Goal: Information Seeking & Learning: Learn about a topic

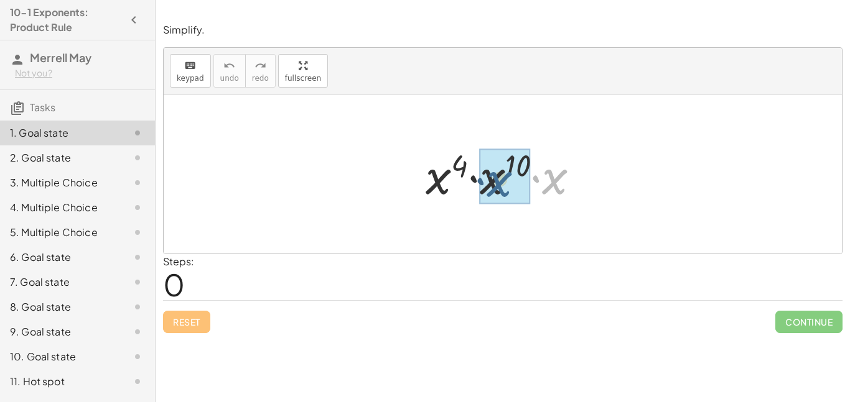
drag, startPoint x: 545, startPoint y: 180, endPoint x: 489, endPoint y: 183, distance: 56.0
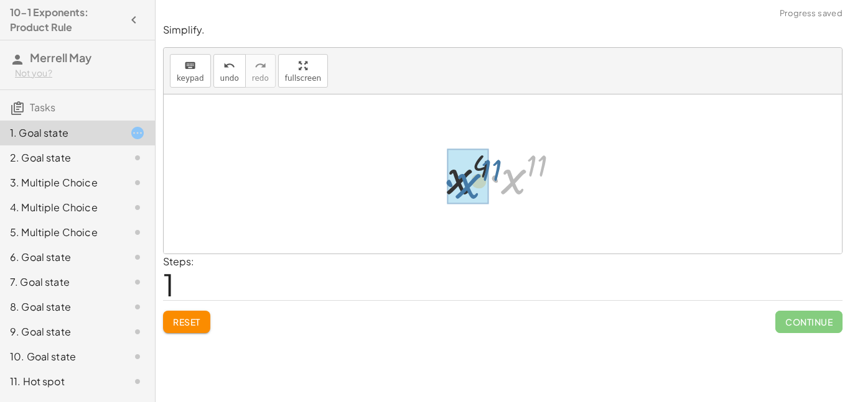
drag, startPoint x: 526, startPoint y: 176, endPoint x: 480, endPoint y: 180, distance: 46.2
drag, startPoint x: 540, startPoint y: 160, endPoint x: 501, endPoint y: 162, distance: 38.6
click at [501, 162] on div at bounding box center [507, 175] width 125 height 62
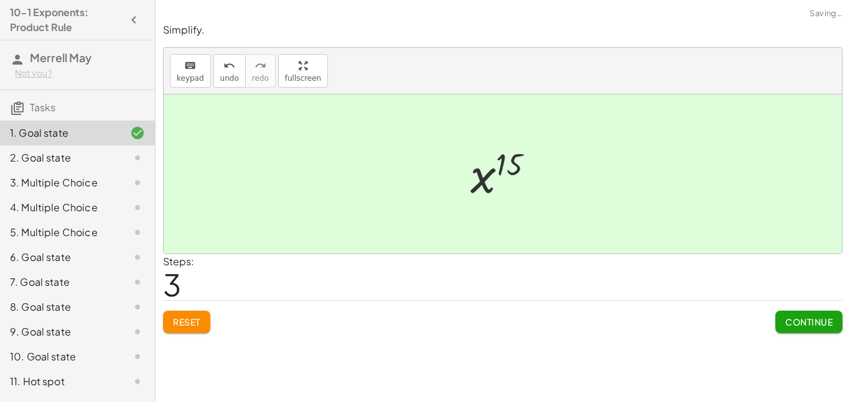
click at [798, 328] on button "Continue" at bounding box center [808, 322] width 67 height 22
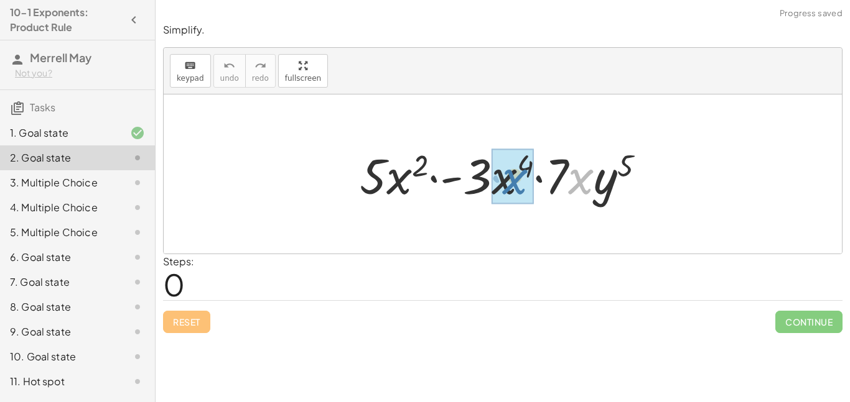
drag, startPoint x: 581, startPoint y: 185, endPoint x: 509, endPoint y: 185, distance: 71.5
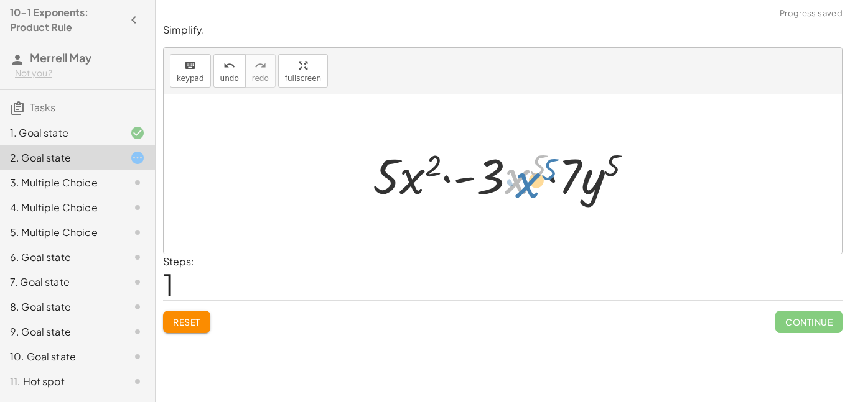
click at [519, 185] on div at bounding box center [507, 174] width 282 height 64
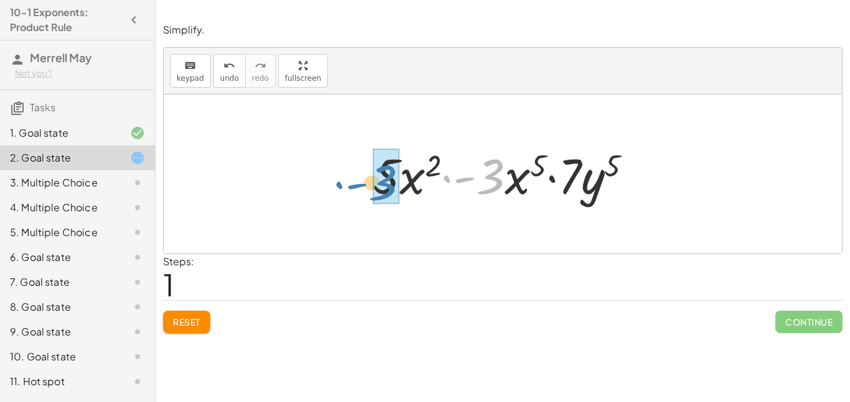
drag, startPoint x: 497, startPoint y: 181, endPoint x: 393, endPoint y: 187, distance: 104.1
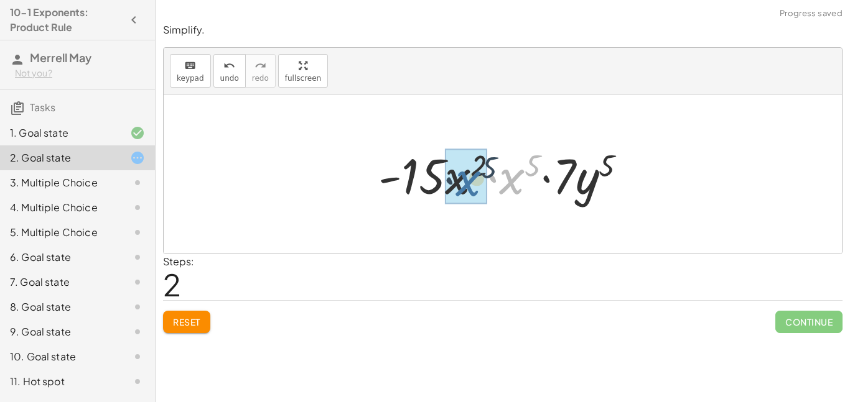
drag, startPoint x: 512, startPoint y: 180, endPoint x: 465, endPoint y: 182, distance: 46.7
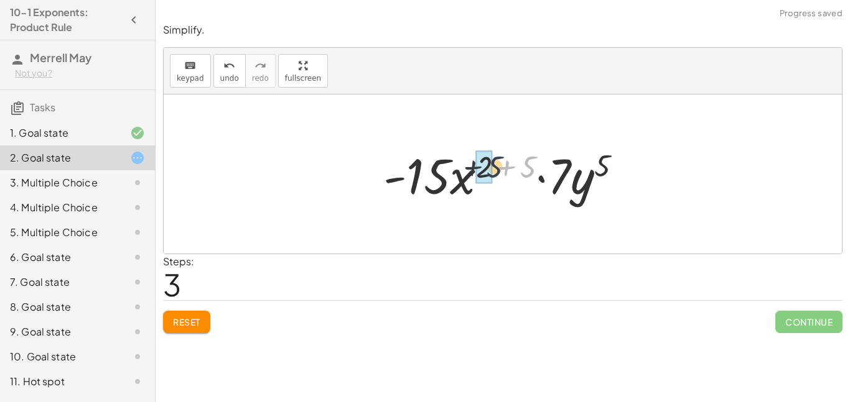
drag, startPoint x: 529, startPoint y: 166, endPoint x: 488, endPoint y: 167, distance: 41.7
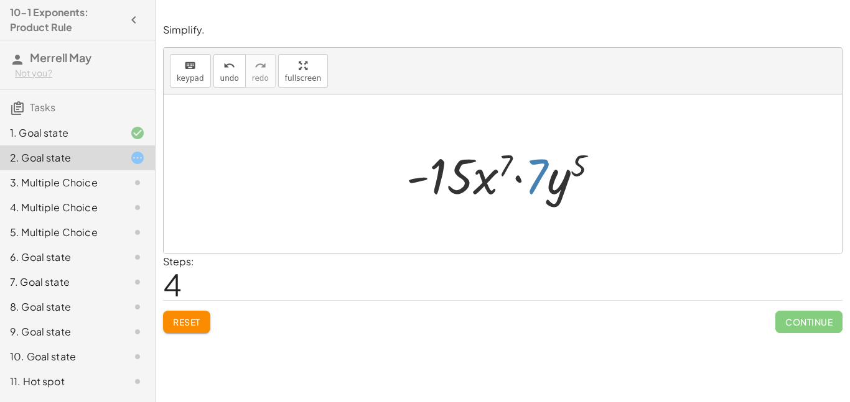
click at [538, 176] on div at bounding box center [507, 174] width 215 height 64
click at [554, 179] on div at bounding box center [507, 174] width 215 height 64
click at [584, 179] on div at bounding box center [507, 174] width 215 height 64
click at [567, 181] on div at bounding box center [507, 174] width 215 height 64
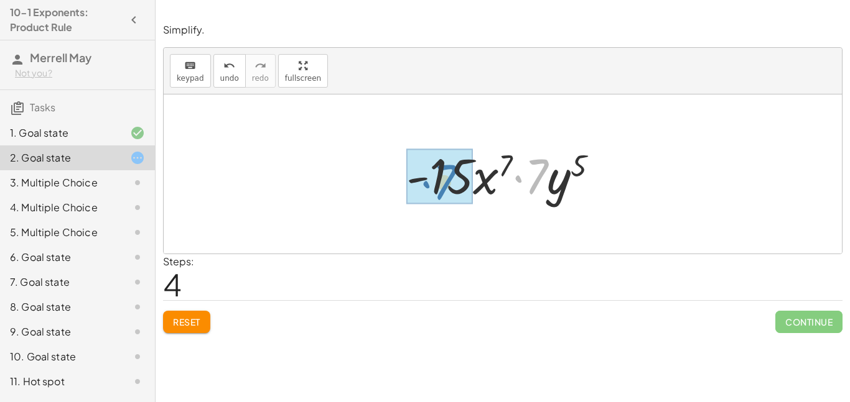
drag, startPoint x: 545, startPoint y: 172, endPoint x: 450, endPoint y: 177, distance: 94.7
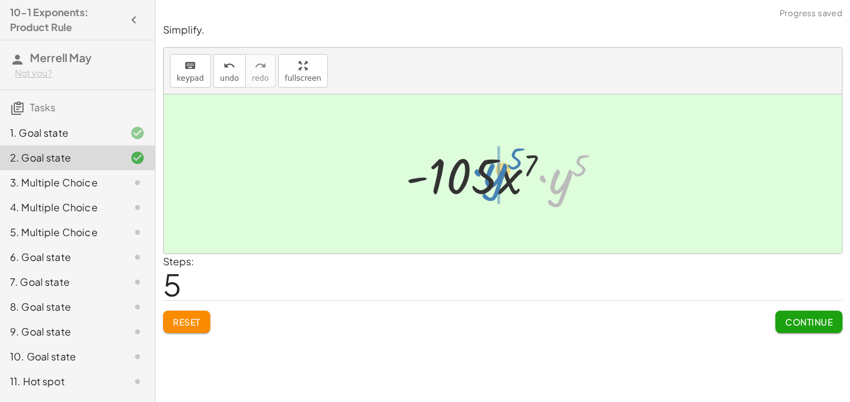
drag, startPoint x: 557, startPoint y: 190, endPoint x: 477, endPoint y: 180, distance: 80.2
click at [477, 180] on div at bounding box center [507, 174] width 216 height 64
click at [813, 315] on button "Continue" at bounding box center [808, 322] width 67 height 22
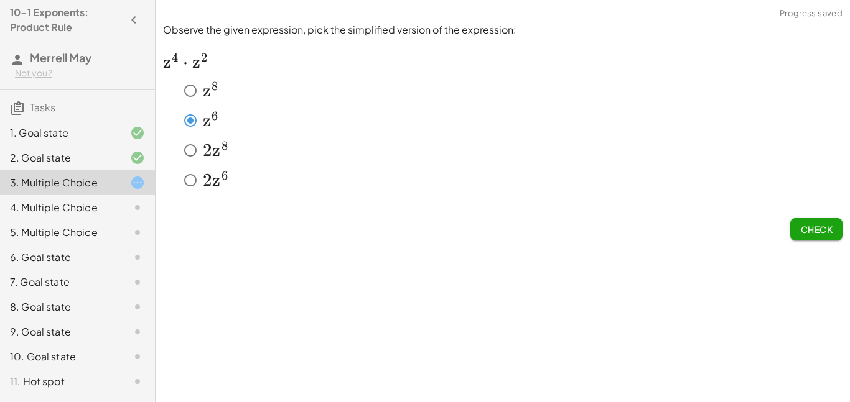
click at [811, 226] on span "Check" at bounding box center [816, 229] width 32 height 11
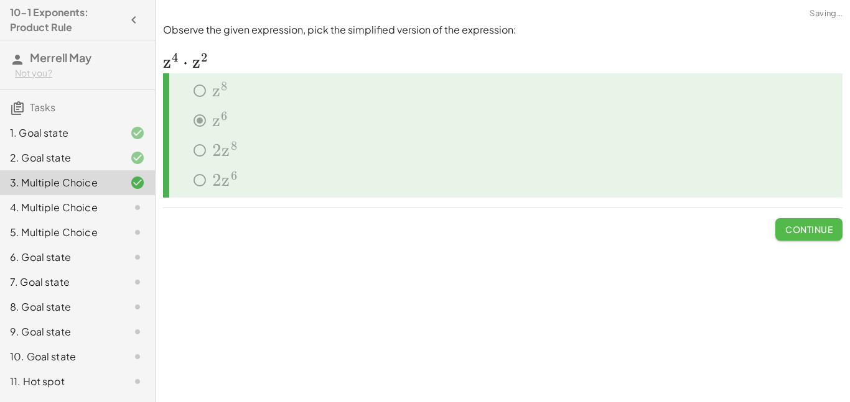
click at [811, 226] on span "Continue" at bounding box center [808, 229] width 47 height 11
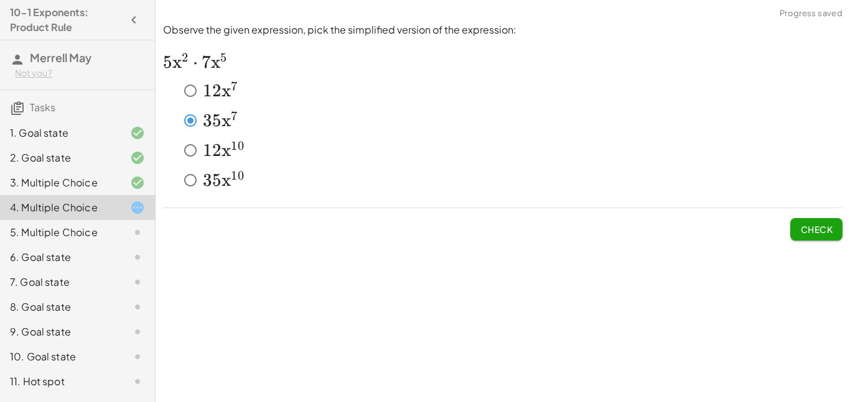
click at [835, 240] on button "Check" at bounding box center [816, 229] width 52 height 22
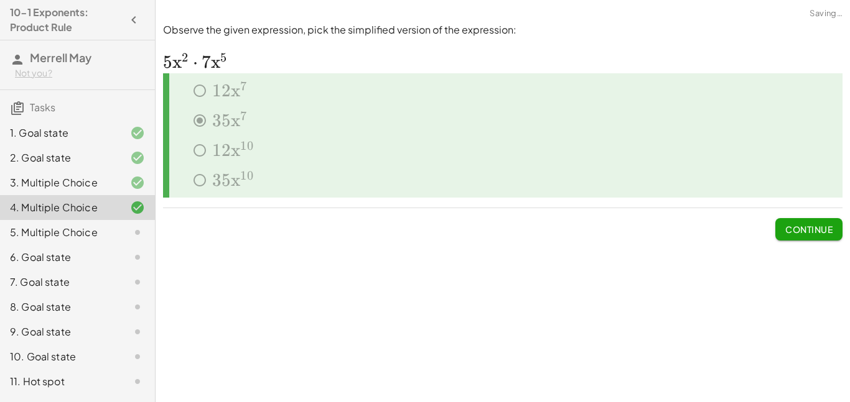
click at [829, 233] on span "Continue" at bounding box center [808, 229] width 47 height 11
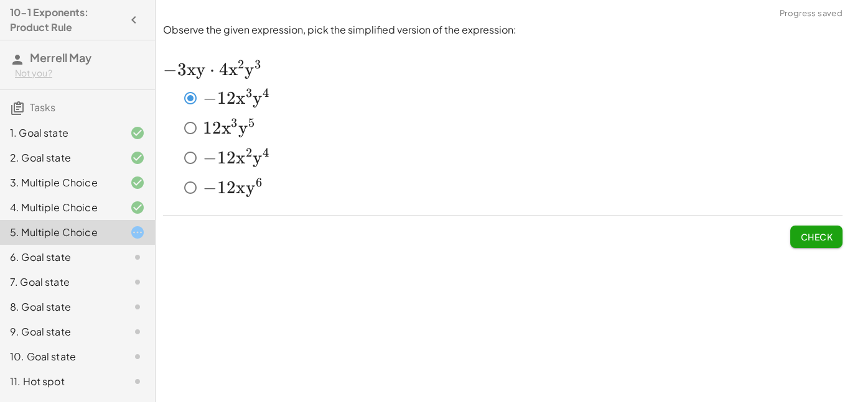
click at [817, 236] on span "Check" at bounding box center [816, 236] width 32 height 11
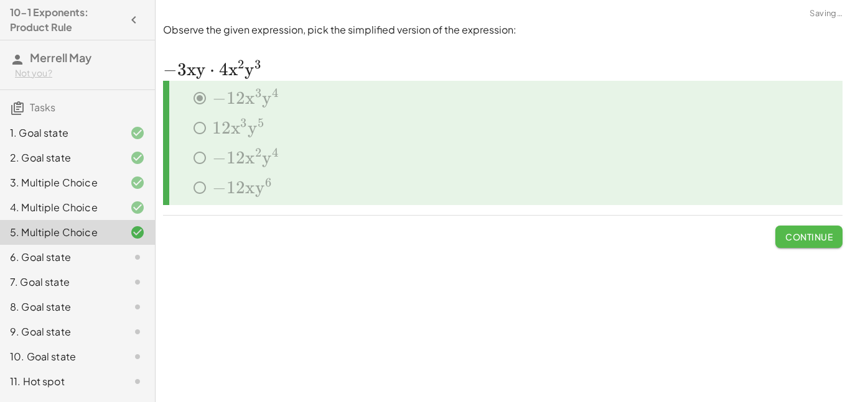
click at [817, 236] on span "Continue" at bounding box center [808, 236] width 47 height 11
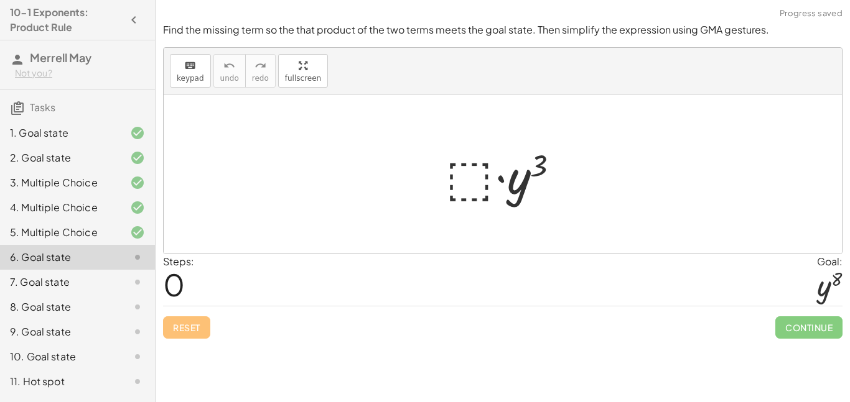
click at [448, 174] on div at bounding box center [507, 174] width 136 height 64
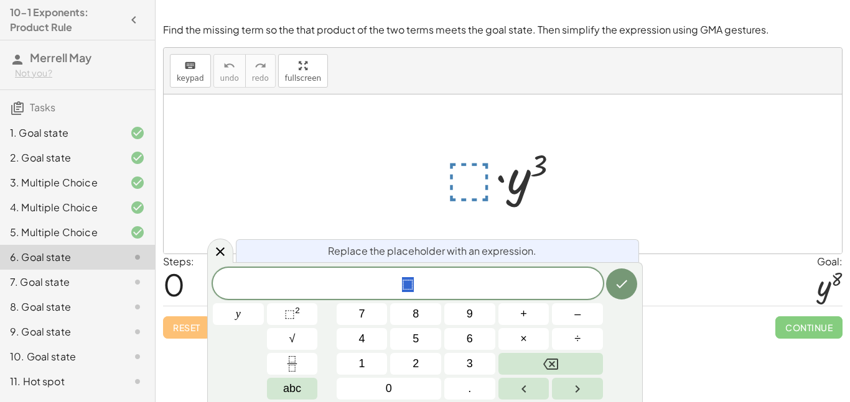
scroll to position [1, 0]
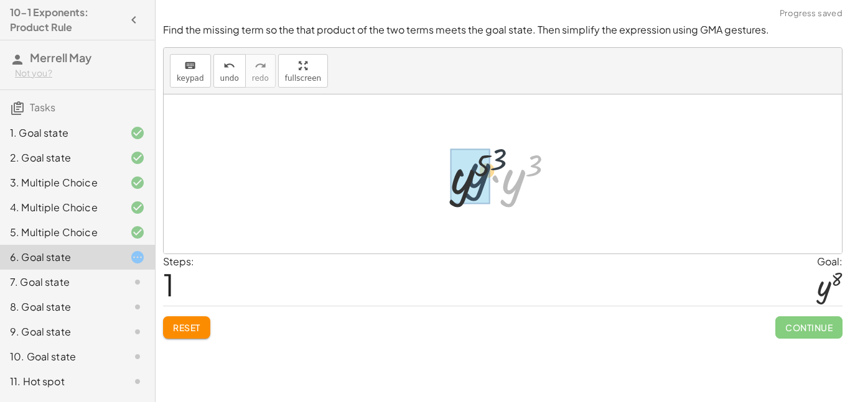
drag, startPoint x: 524, startPoint y: 192, endPoint x: 481, endPoint y: 186, distance: 42.8
drag, startPoint x: 532, startPoint y: 164, endPoint x: 494, endPoint y: 164, distance: 38.6
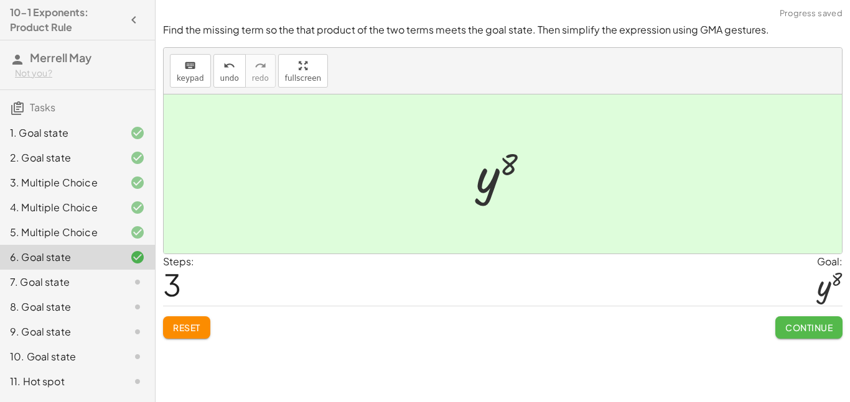
click at [787, 333] on button "Continue" at bounding box center [808, 328] width 67 height 22
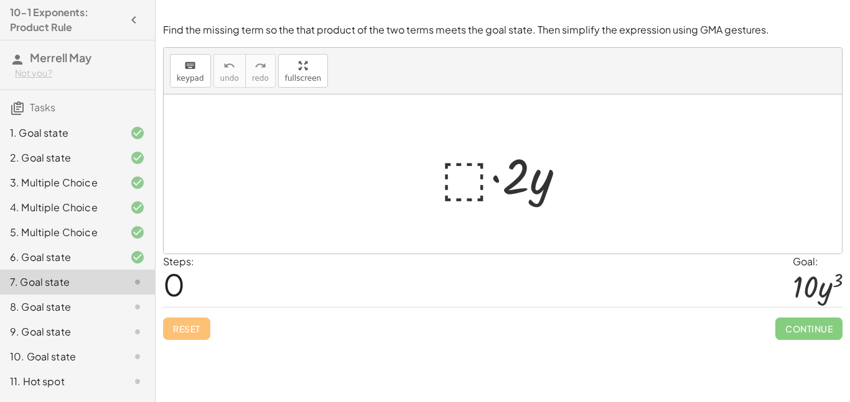
click at [464, 170] on div at bounding box center [507, 174] width 146 height 64
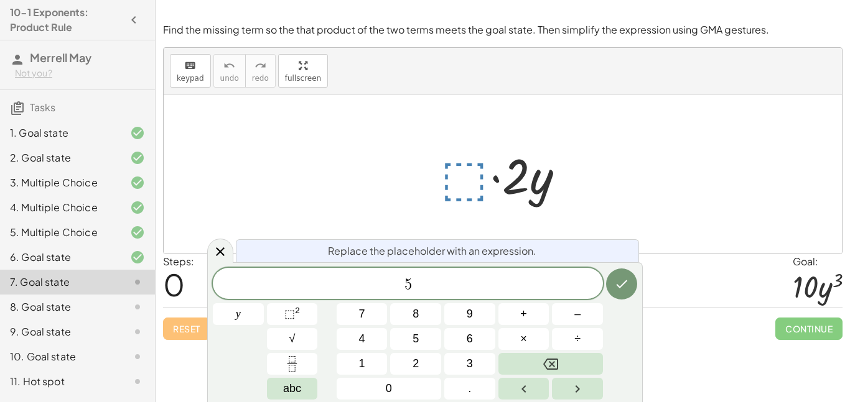
scroll to position [3, 0]
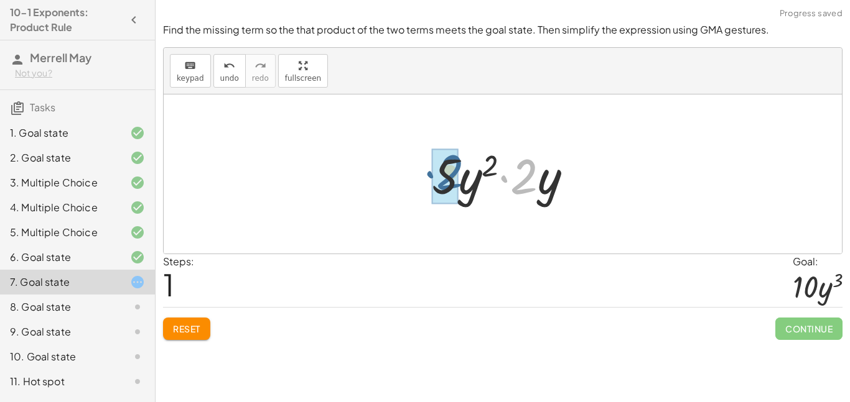
drag, startPoint x: 526, startPoint y: 183, endPoint x: 452, endPoint y: 179, distance: 74.8
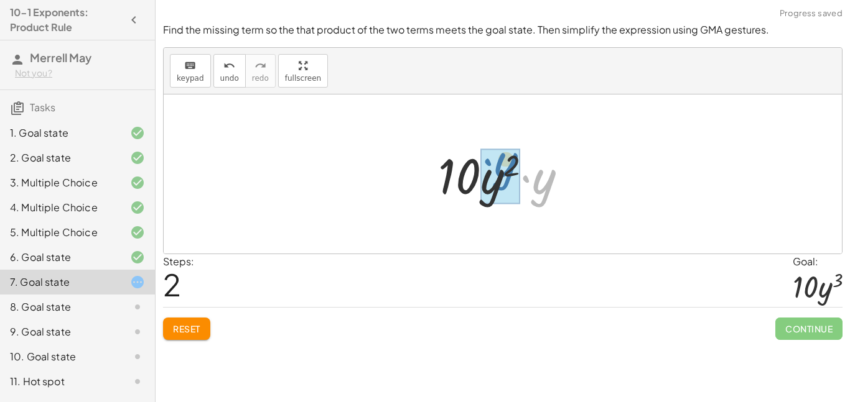
drag, startPoint x: 541, startPoint y: 190, endPoint x: 501, endPoint y: 168, distance: 45.4
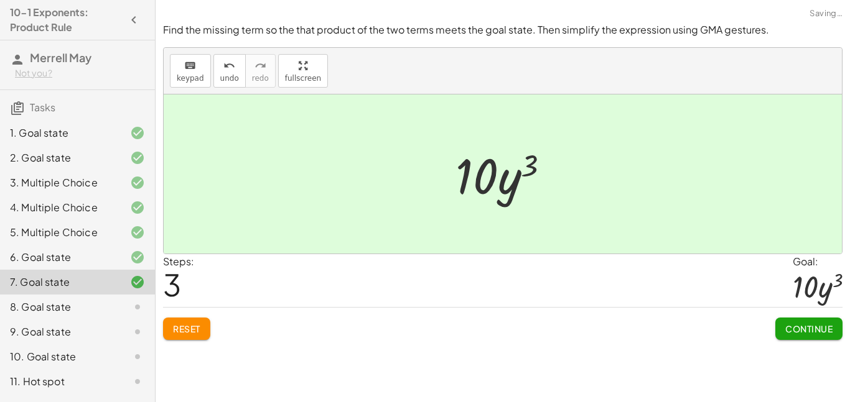
click at [830, 322] on button "Continue" at bounding box center [808, 329] width 67 height 22
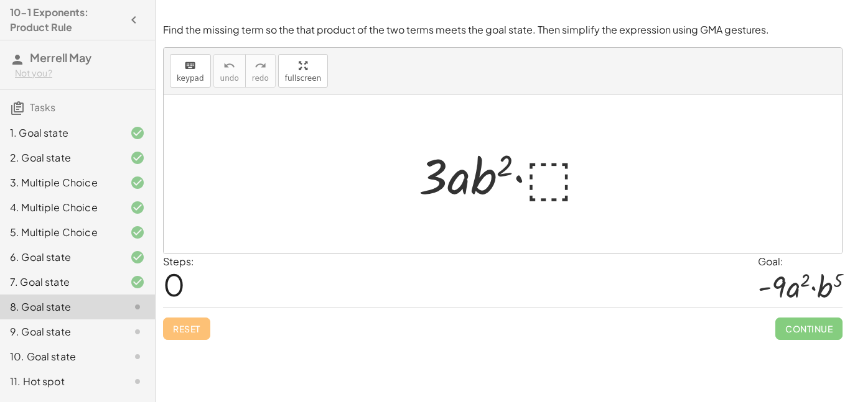
click at [540, 168] on div at bounding box center [507, 174] width 190 height 64
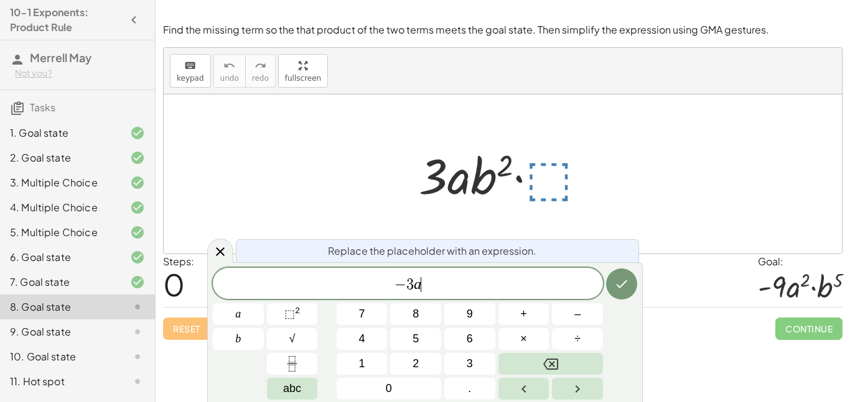
scroll to position [6, 0]
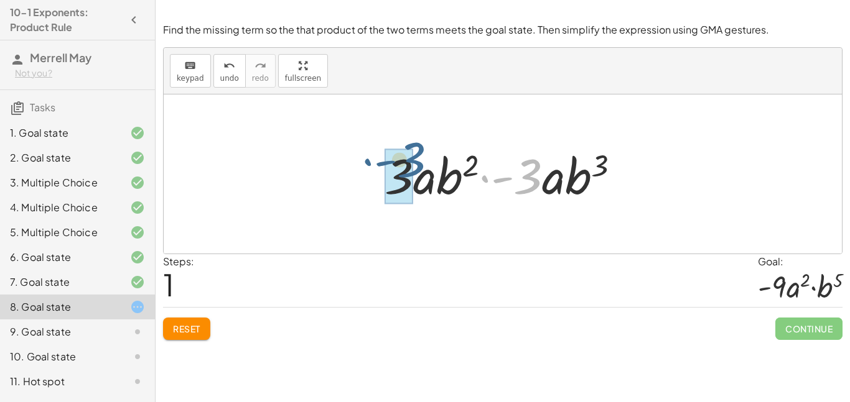
drag, startPoint x: 534, startPoint y: 190, endPoint x: 411, endPoint y: 177, distance: 123.2
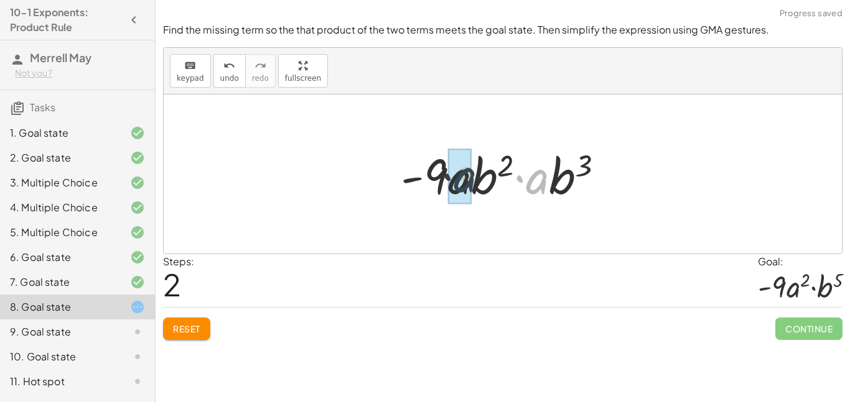
drag, startPoint x: 541, startPoint y: 188, endPoint x: 462, endPoint y: 185, distance: 79.0
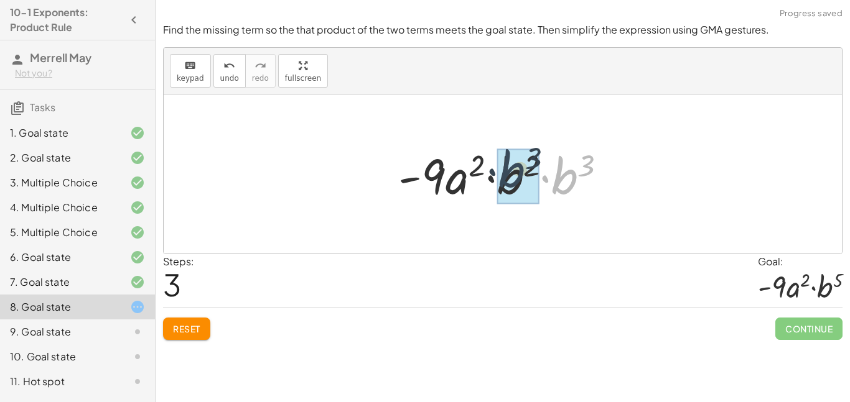
drag, startPoint x: 559, startPoint y: 189, endPoint x: 505, endPoint y: 182, distance: 54.6
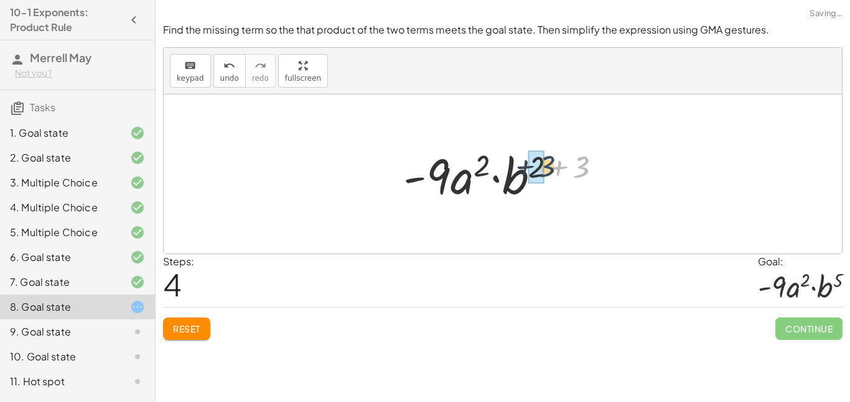
drag, startPoint x: 576, startPoint y: 173, endPoint x: 542, endPoint y: 172, distance: 34.2
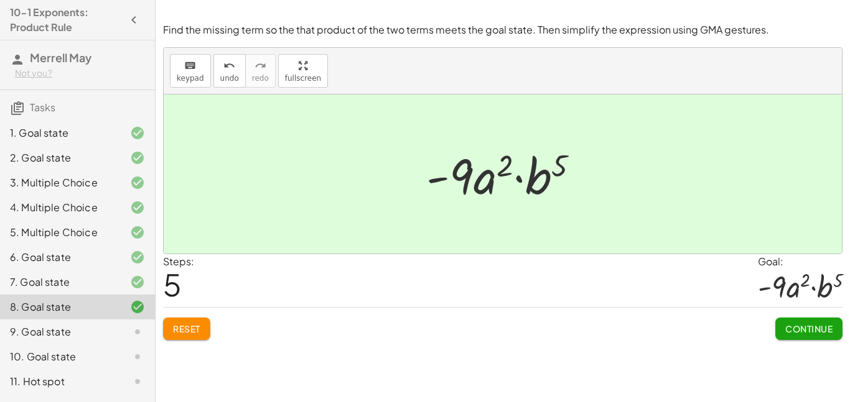
click at [814, 330] on span "Continue" at bounding box center [808, 328] width 47 height 11
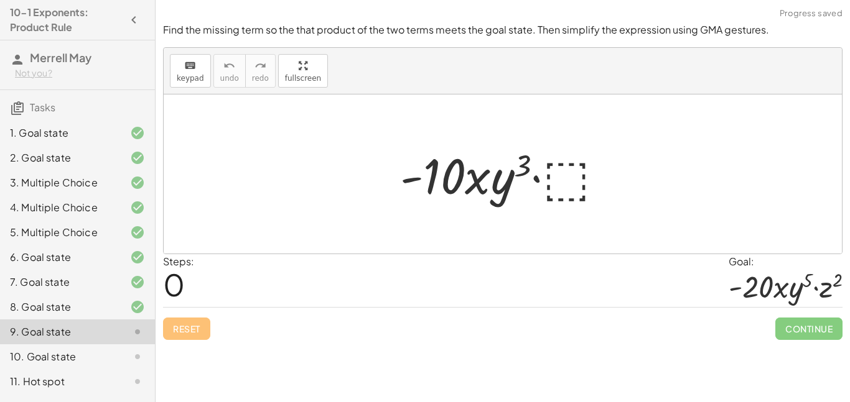
click at [557, 170] on div at bounding box center [507, 174] width 226 height 64
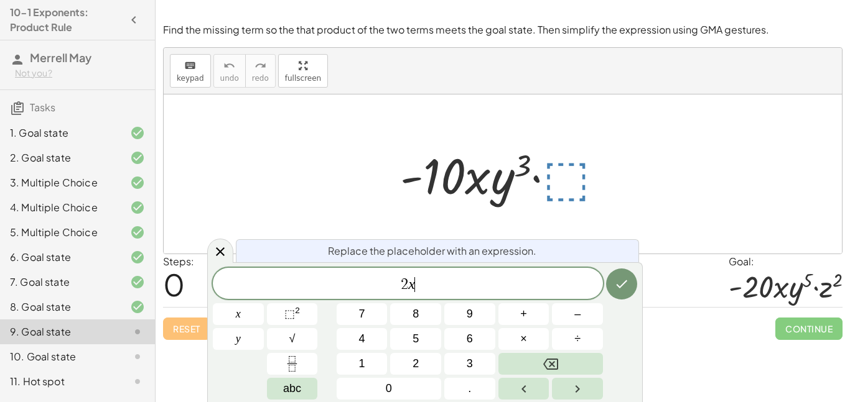
scroll to position [9, 0]
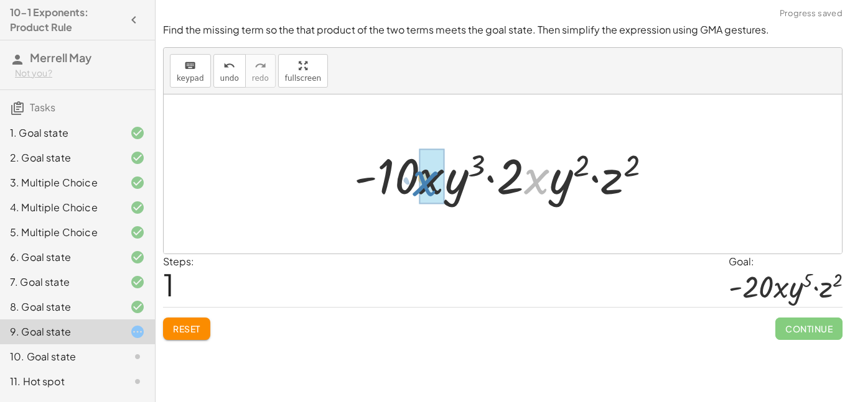
drag, startPoint x: 541, startPoint y: 179, endPoint x: 432, endPoint y: 180, distance: 108.9
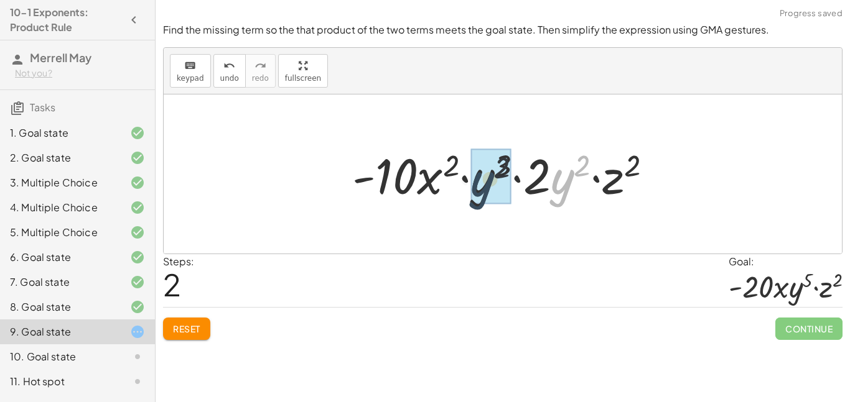
drag, startPoint x: 558, startPoint y: 182, endPoint x: 484, endPoint y: 184, distance: 74.0
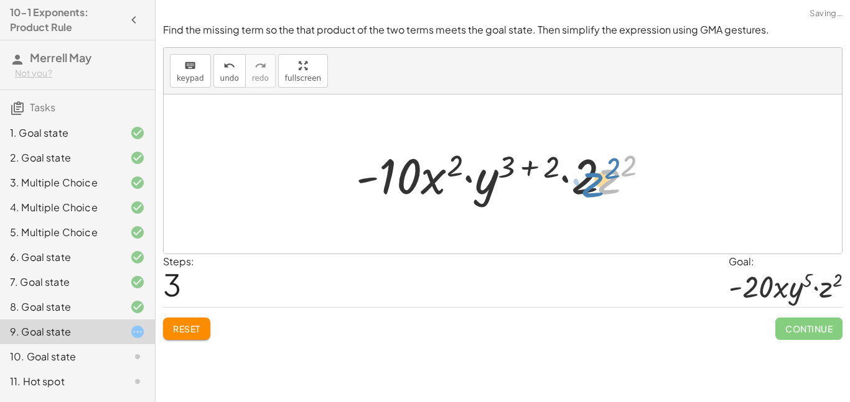
drag, startPoint x: 600, startPoint y: 188, endPoint x: 585, endPoint y: 189, distance: 15.0
click at [585, 189] on div at bounding box center [507, 174] width 315 height 64
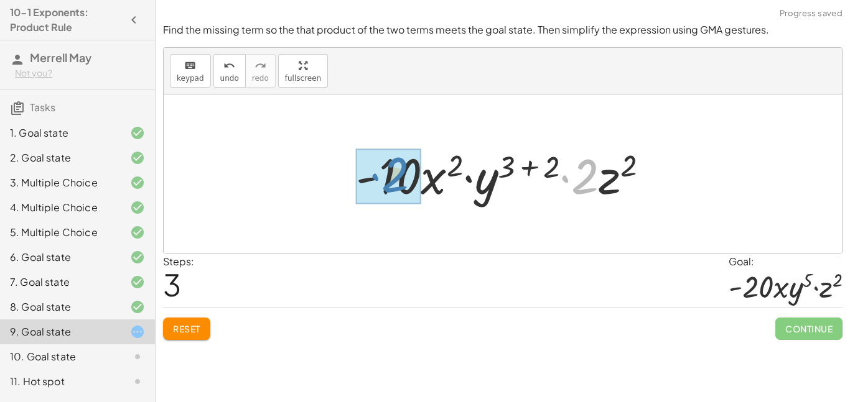
drag, startPoint x: 583, startPoint y: 189, endPoint x: 392, endPoint y: 187, distance: 191.0
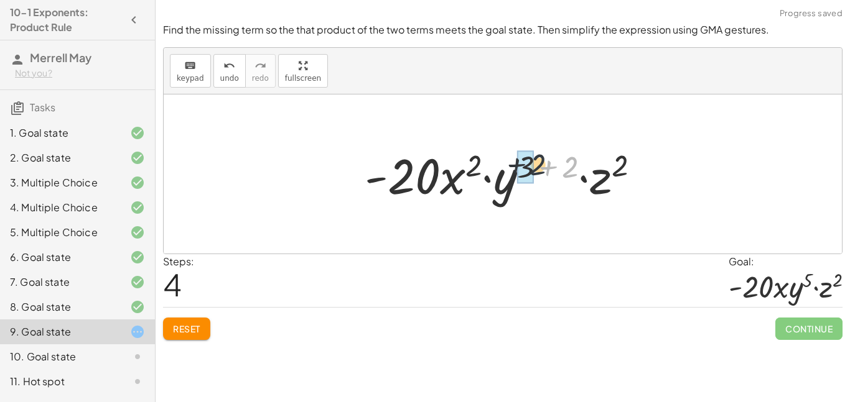
drag, startPoint x: 575, startPoint y: 170, endPoint x: 538, endPoint y: 167, distance: 37.4
click at [538, 167] on div at bounding box center [507, 174] width 298 height 64
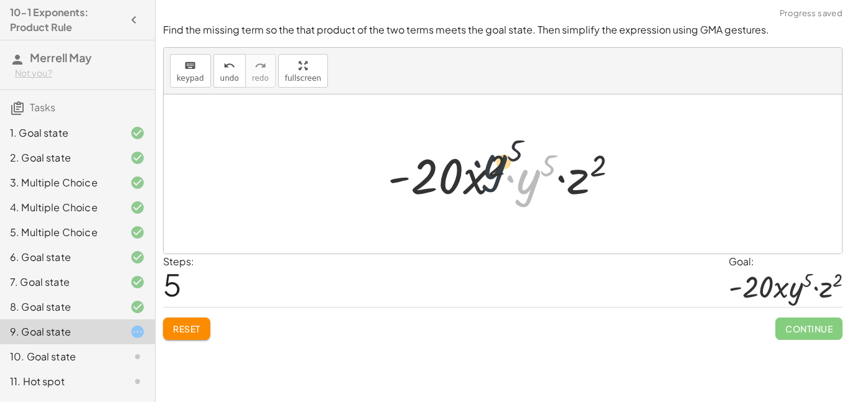
drag, startPoint x: 536, startPoint y: 187, endPoint x: 500, endPoint y: 171, distance: 38.7
click at [500, 171] on div at bounding box center [507, 174] width 253 height 64
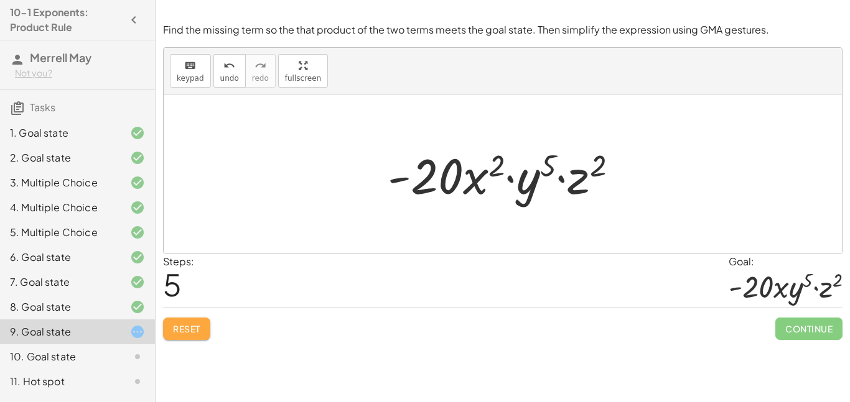
click at [206, 338] on button "Reset" at bounding box center [186, 329] width 47 height 22
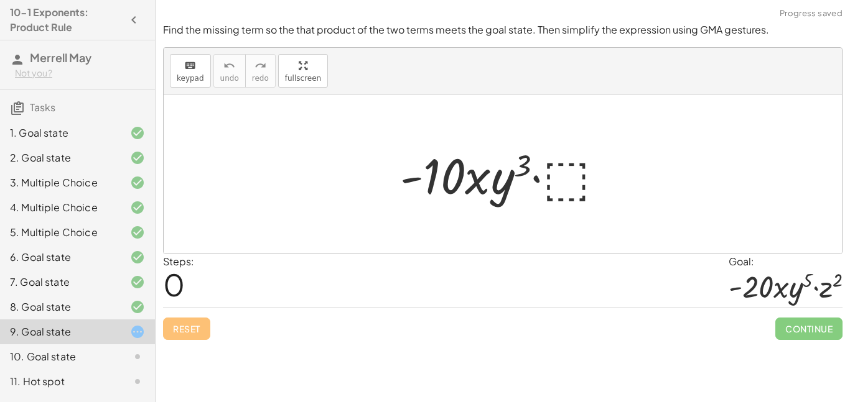
click at [557, 172] on div at bounding box center [507, 174] width 226 height 64
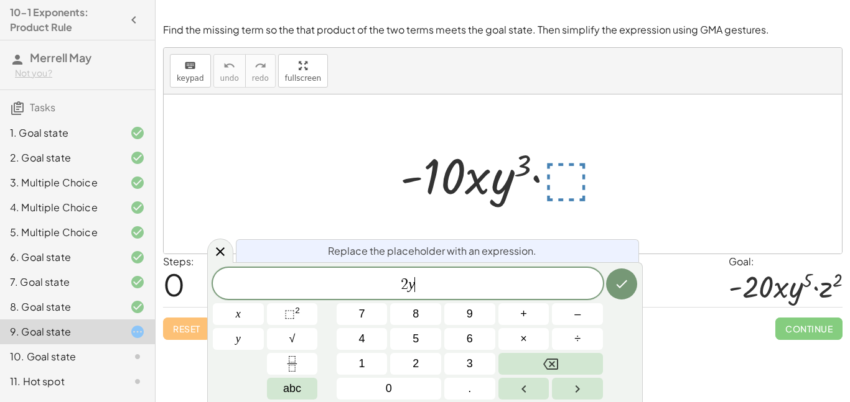
scroll to position [11, 0]
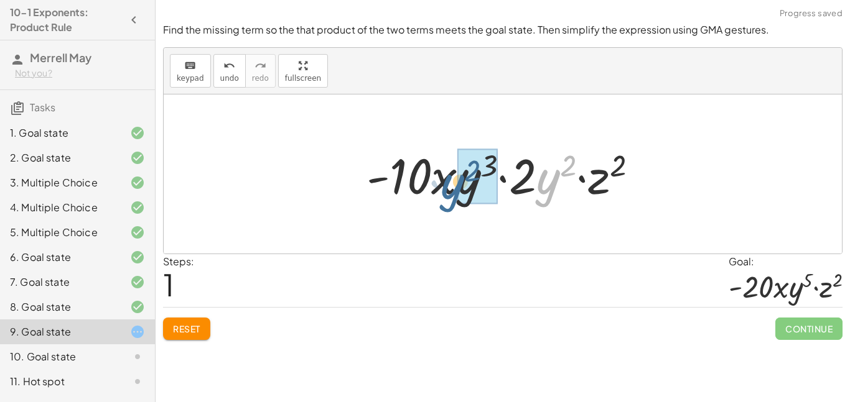
drag, startPoint x: 552, startPoint y: 183, endPoint x: 470, endPoint y: 188, distance: 82.3
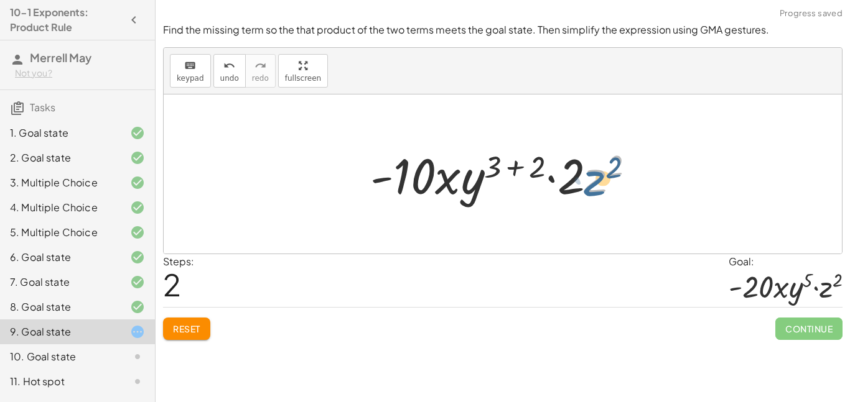
click at [590, 188] on div at bounding box center [507, 174] width 287 height 64
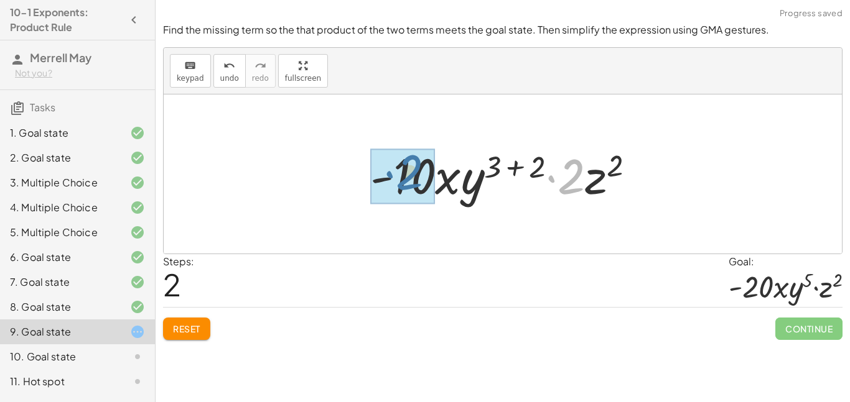
drag, startPoint x: 575, startPoint y: 185, endPoint x: 411, endPoint y: 182, distance: 163.6
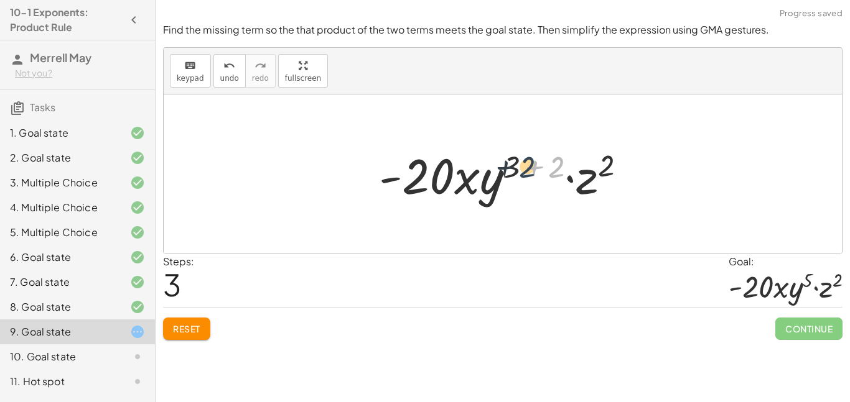
drag, startPoint x: 562, startPoint y: 165, endPoint x: 529, endPoint y: 165, distance: 33.0
click at [529, 165] on div at bounding box center [507, 174] width 269 height 64
drag, startPoint x: 555, startPoint y: 165, endPoint x: 516, endPoint y: 166, distance: 39.2
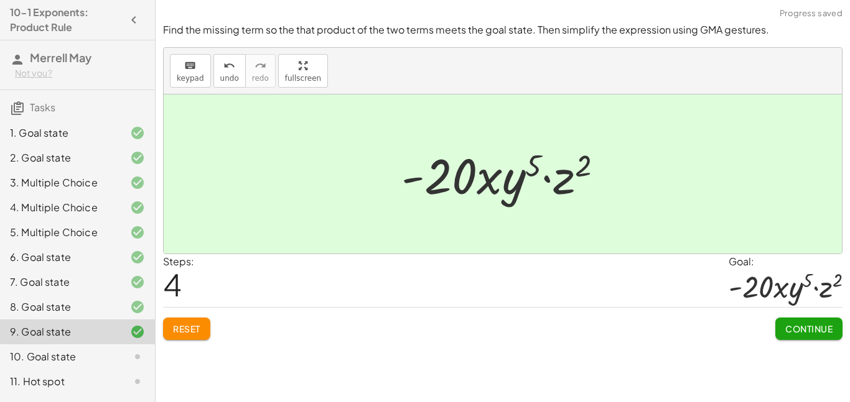
click at [820, 332] on span "Continue" at bounding box center [808, 328] width 47 height 11
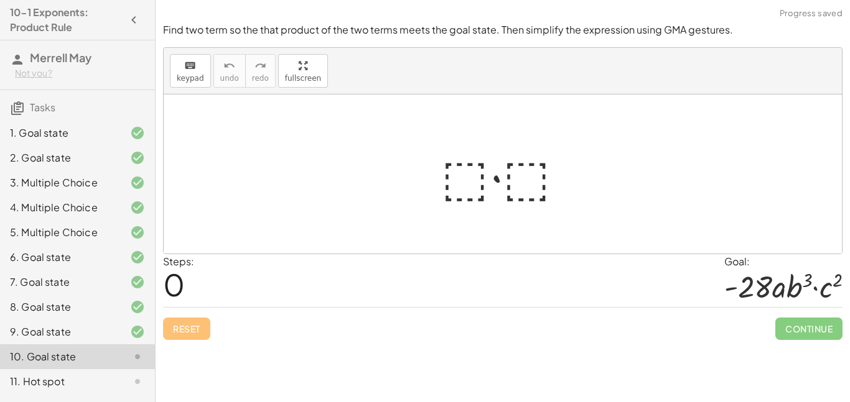
click at [466, 166] on div at bounding box center [508, 174] width 146 height 64
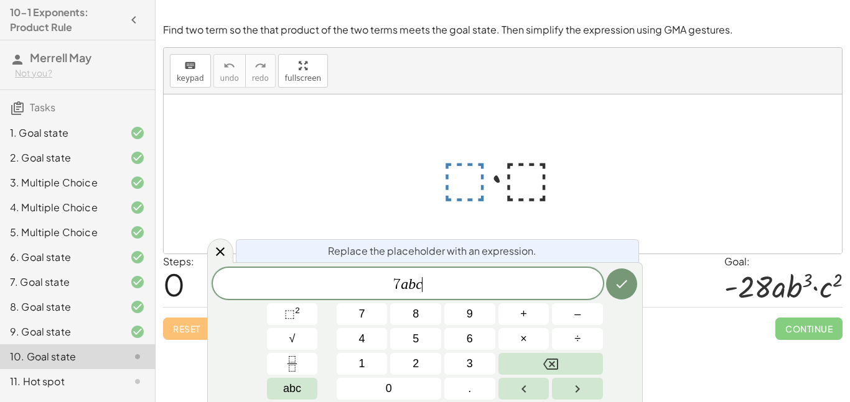
scroll to position [14, 0]
click at [519, 180] on div at bounding box center [508, 174] width 146 height 64
click at [632, 290] on button "Done" at bounding box center [621, 284] width 31 height 31
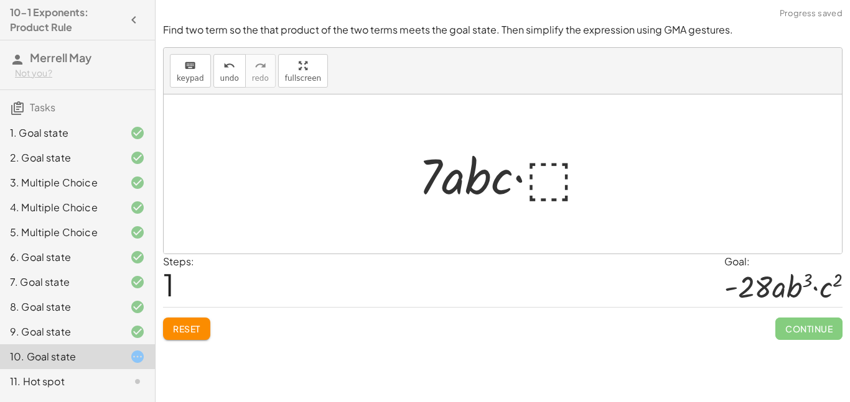
click at [583, 173] on div at bounding box center [507, 174] width 190 height 64
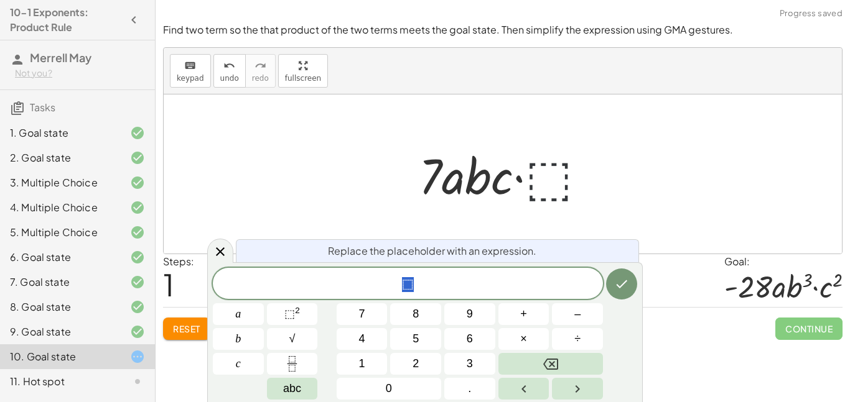
scroll to position [14, 0]
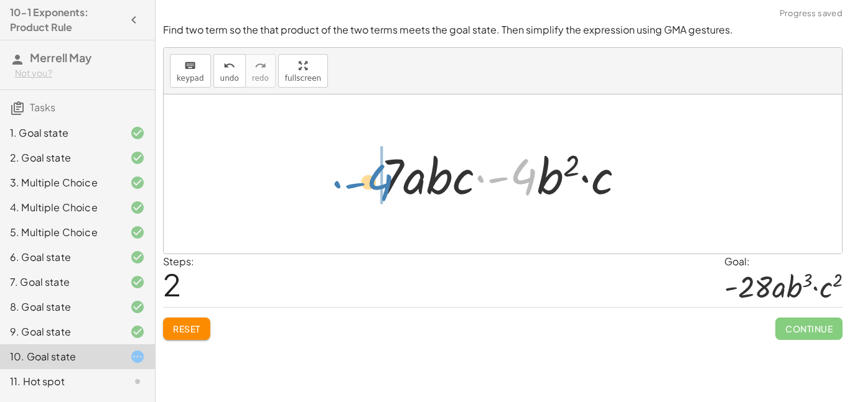
drag, startPoint x: 536, startPoint y: 179, endPoint x: 404, endPoint y: 185, distance: 132.0
click at [404, 185] on div at bounding box center [507, 174] width 267 height 64
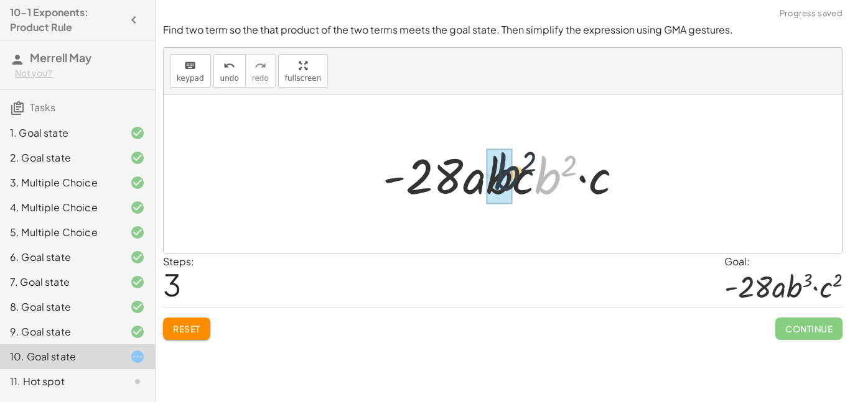
drag, startPoint x: 542, startPoint y: 177, endPoint x: 501, endPoint y: 173, distance: 41.8
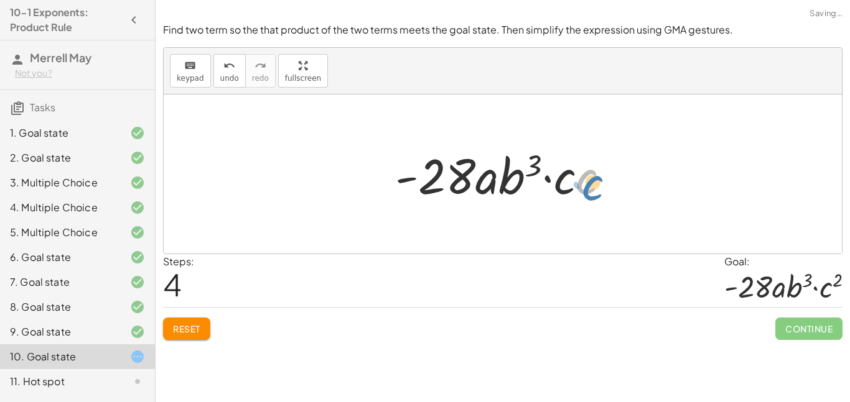
drag, startPoint x: 595, startPoint y: 190, endPoint x: 603, endPoint y: 193, distance: 8.7
click at [603, 193] on div at bounding box center [507, 174] width 237 height 64
drag, startPoint x: 585, startPoint y: 192, endPoint x: 569, endPoint y: 189, distance: 16.5
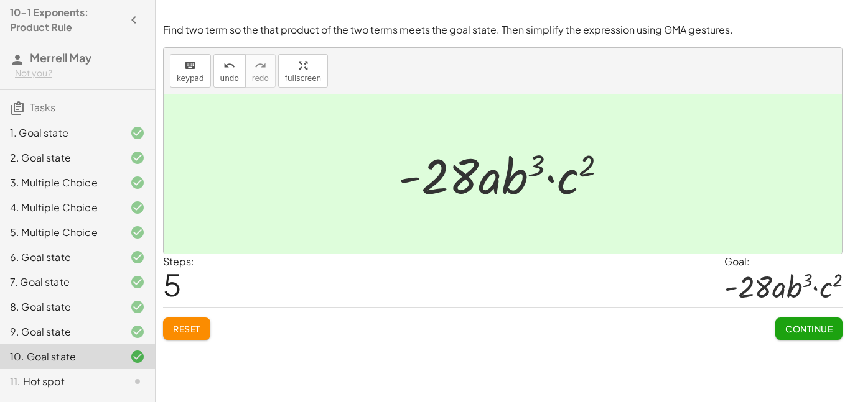
click at [802, 318] on button "Continue" at bounding box center [808, 329] width 67 height 22
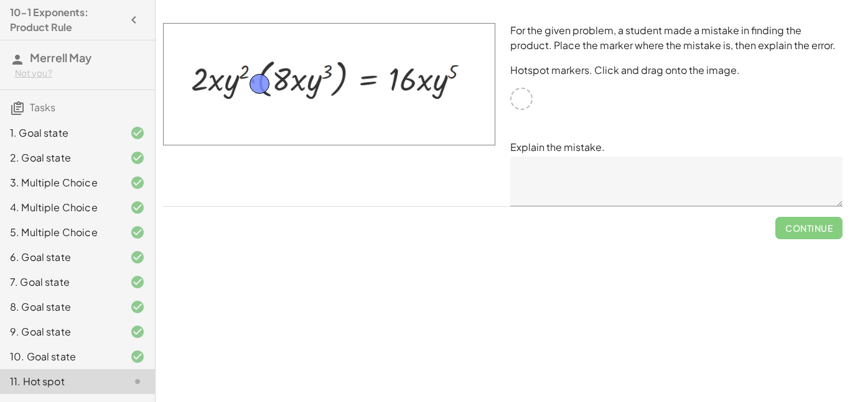
drag, startPoint x: 522, startPoint y: 99, endPoint x: 260, endPoint y: 84, distance: 262.3
drag, startPoint x: 260, startPoint y: 84, endPoint x: 264, endPoint y: 78, distance: 6.7
click at [262, 91] on img at bounding box center [329, 84] width 332 height 123
click at [265, 92] on img at bounding box center [329, 84] width 332 height 123
drag, startPoint x: 263, startPoint y: 79, endPoint x: 299, endPoint y: 81, distance: 35.5
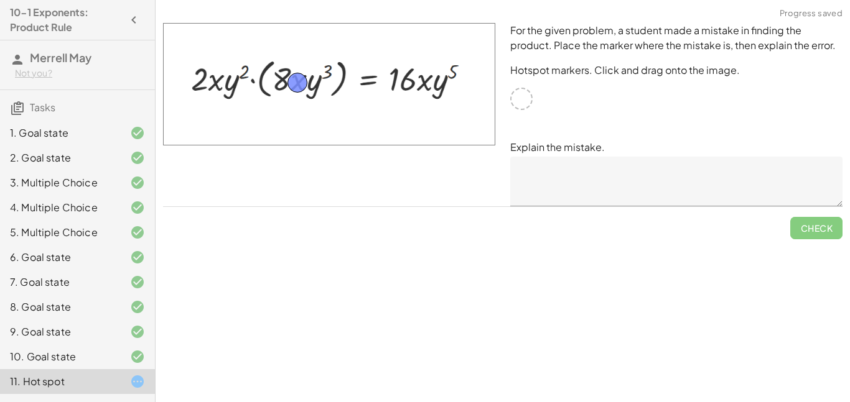
click at [646, 178] on textarea at bounding box center [676, 182] width 332 height 50
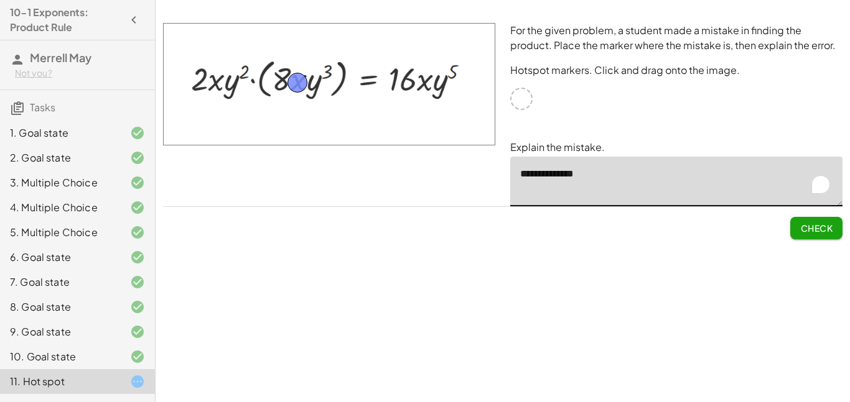
click at [609, 170] on textarea "**********" at bounding box center [676, 182] width 332 height 50
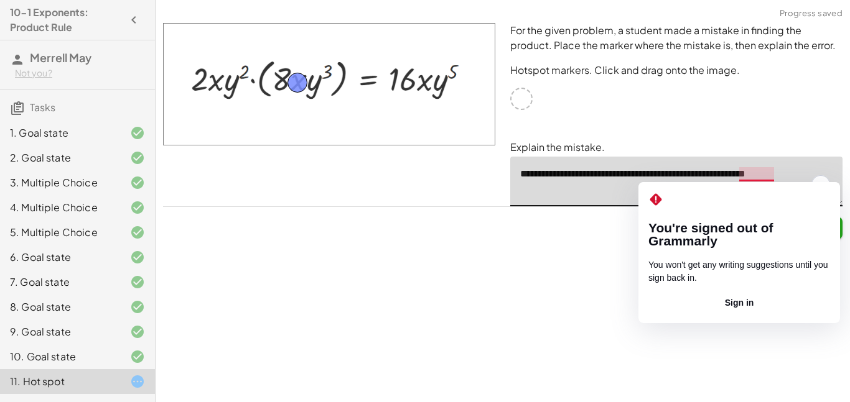
click at [756, 174] on textarea "**********" at bounding box center [676, 182] width 332 height 50
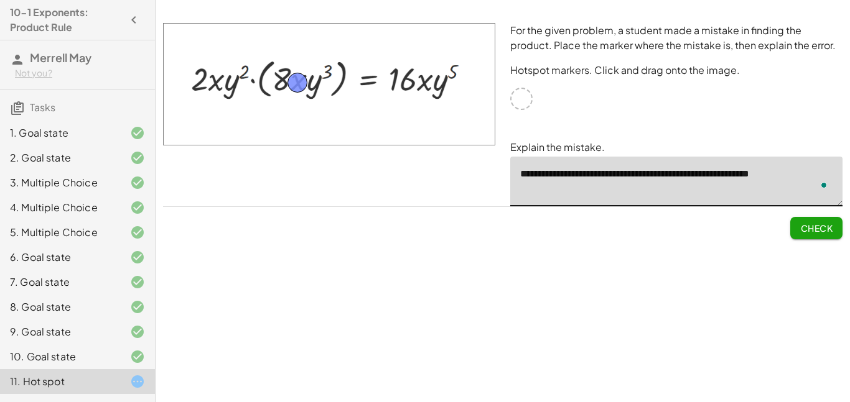
click at [809, 237] on button "Check" at bounding box center [816, 228] width 52 height 22
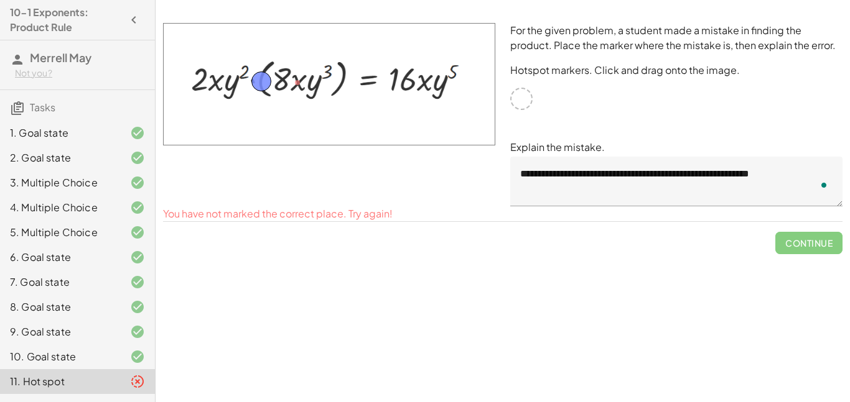
drag, startPoint x: 297, startPoint y: 82, endPoint x: 261, endPoint y: 81, distance: 36.1
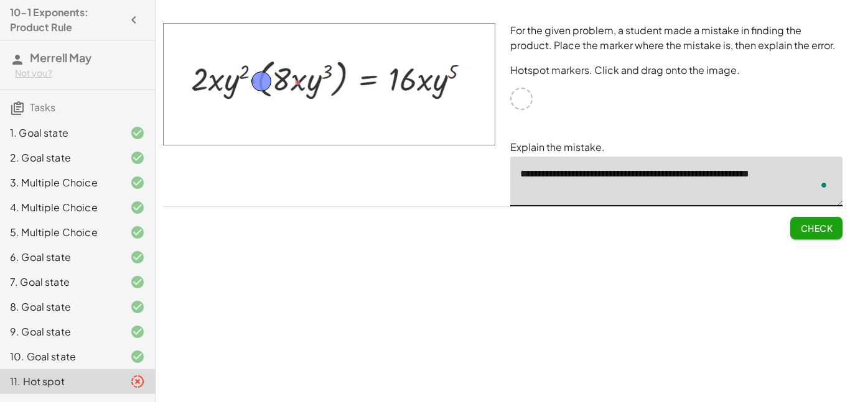
drag, startPoint x: 819, startPoint y: 176, endPoint x: 531, endPoint y: 166, distance: 288.2
click at [531, 166] on div "**********" at bounding box center [676, 182] width 332 height 50
drag, startPoint x: 520, startPoint y: 177, endPoint x: 837, endPoint y: 179, distance: 316.6
click at [837, 179] on textarea "**********" at bounding box center [676, 182] width 332 height 50
click at [658, 117] on div "**********" at bounding box center [676, 115] width 347 height 198
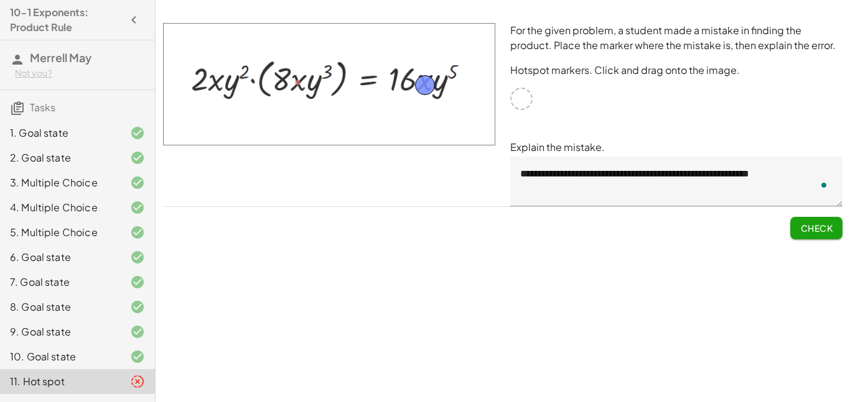
drag, startPoint x: 263, startPoint y: 84, endPoint x: 428, endPoint y: 87, distance: 164.9
click at [801, 230] on span "Check" at bounding box center [816, 228] width 32 height 11
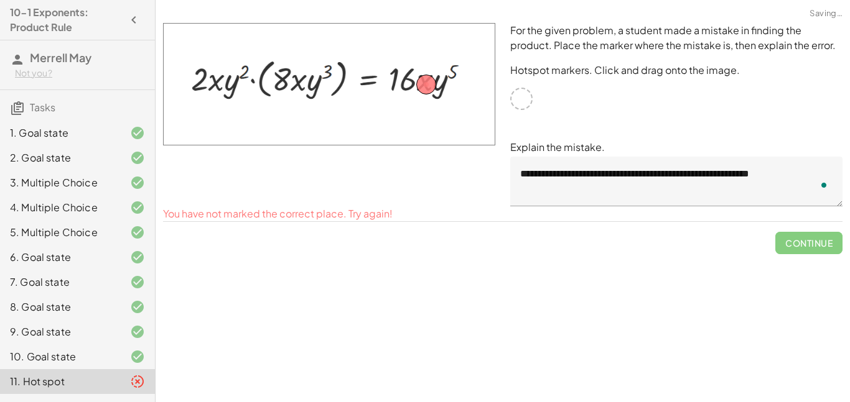
click at [801, 241] on span "Continue" at bounding box center [808, 238] width 67 height 32
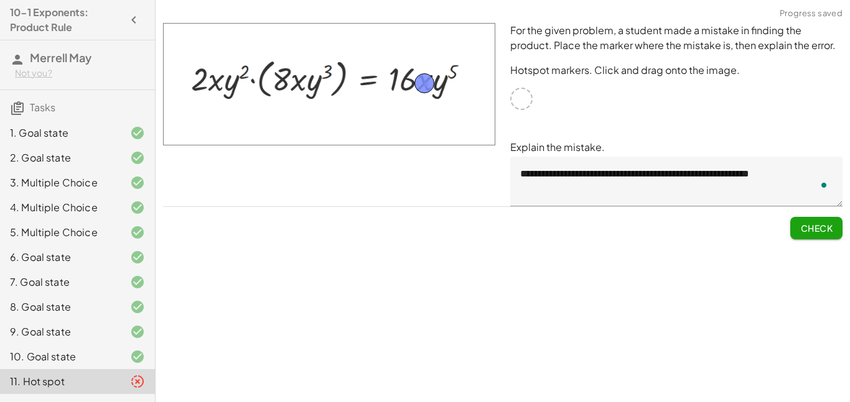
click at [802, 223] on span "Check" at bounding box center [816, 228] width 32 height 11
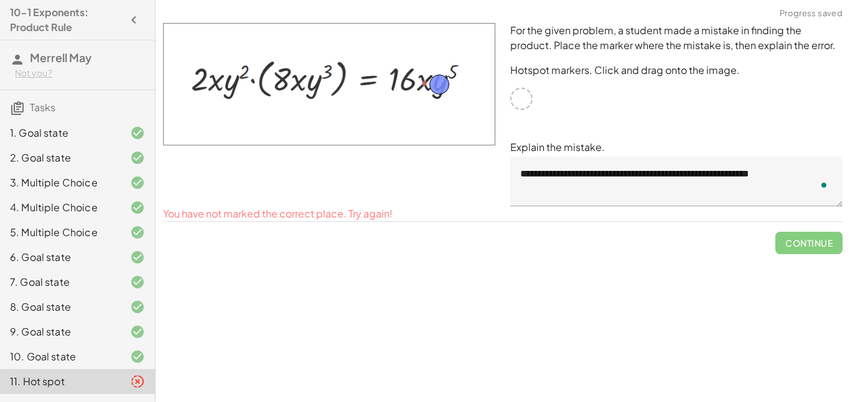
drag, startPoint x: 421, startPoint y: 81, endPoint x: 437, endPoint y: 82, distance: 15.6
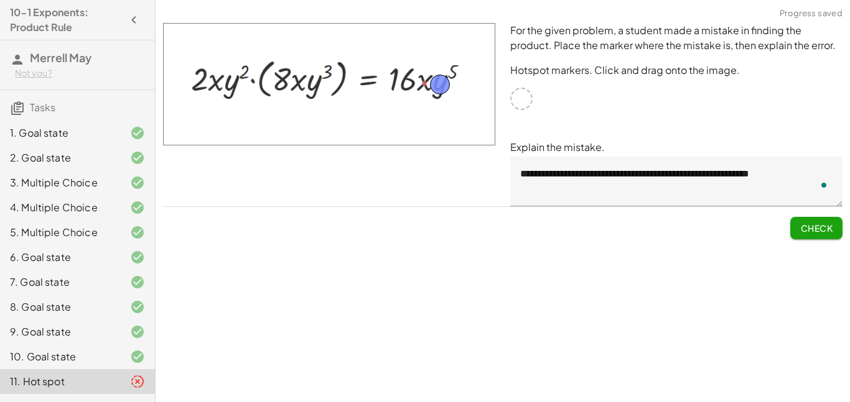
click at [794, 229] on button "Check" at bounding box center [816, 228] width 52 height 22
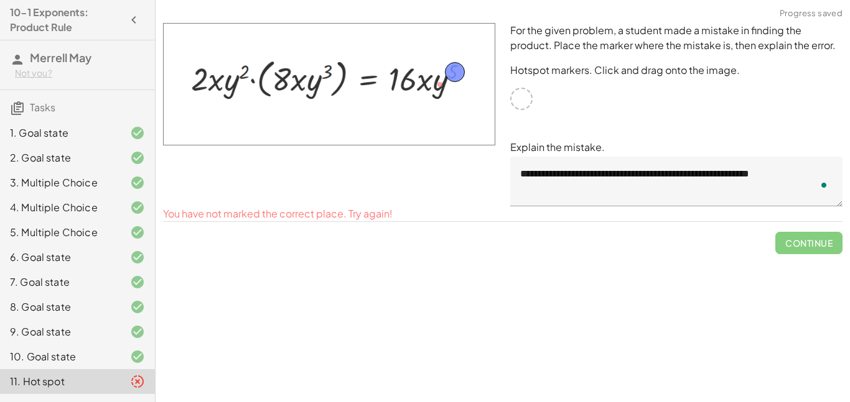
drag, startPoint x: 442, startPoint y: 86, endPoint x: 457, endPoint y: 73, distance: 19.4
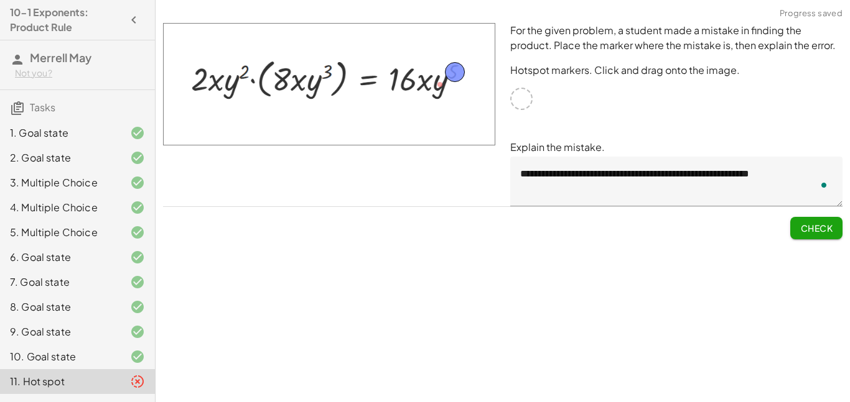
click at [812, 232] on span "Check" at bounding box center [816, 228] width 32 height 11
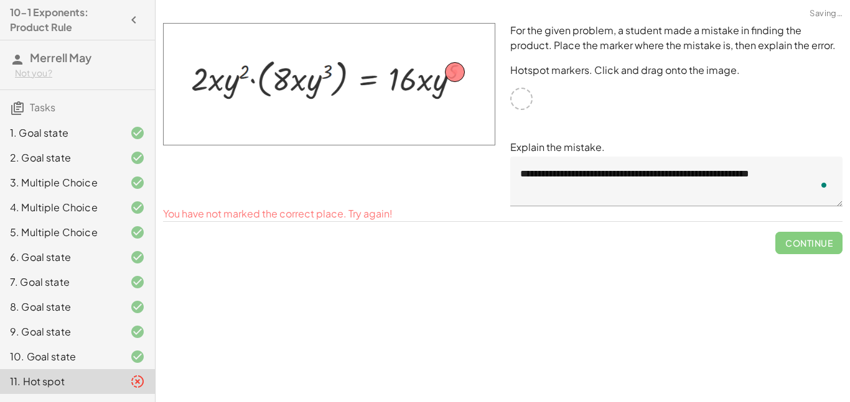
click at [809, 241] on span "Continue" at bounding box center [808, 238] width 67 height 32
drag, startPoint x: 451, startPoint y: 75, endPoint x: 395, endPoint y: 49, distance: 62.0
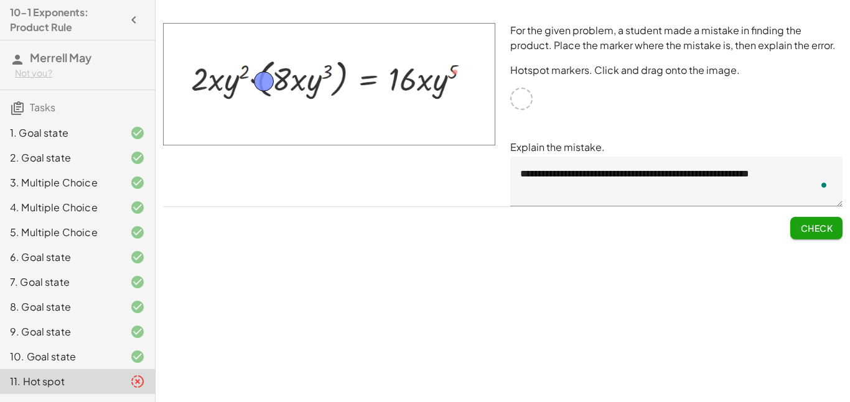
drag, startPoint x: 395, startPoint y: 49, endPoint x: 259, endPoint y: 85, distance: 140.3
drag, startPoint x: 264, startPoint y: 81, endPoint x: 329, endPoint y: 72, distance: 66.0
drag, startPoint x: 326, startPoint y: 73, endPoint x: 435, endPoint y: 70, distance: 108.9
click at [771, 213] on div "**********" at bounding box center [676, 115] width 347 height 198
click at [807, 224] on span "Check" at bounding box center [816, 228] width 32 height 11
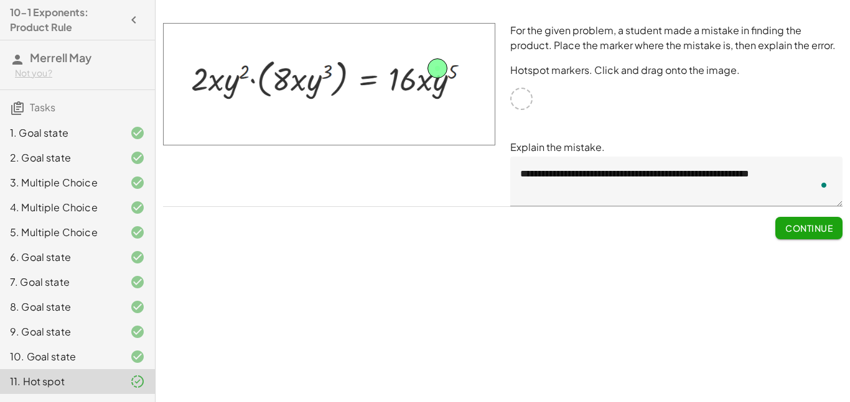
click at [591, 173] on textarea "**********" at bounding box center [676, 182] width 332 height 50
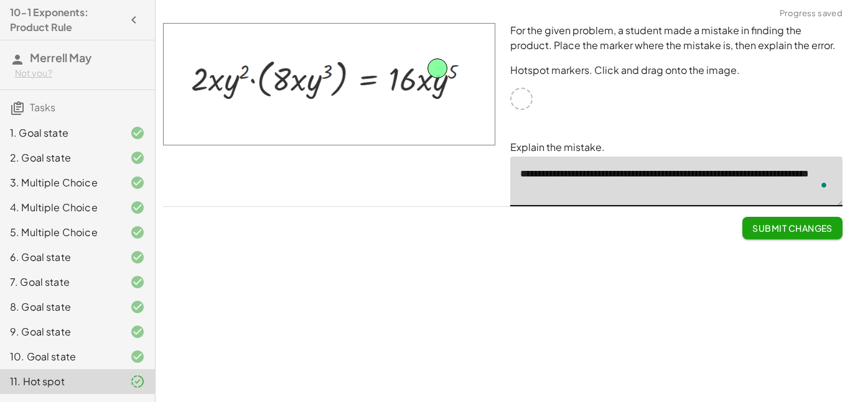
type textarea "**********"
click at [774, 227] on span "Submit Changes" at bounding box center [792, 228] width 80 height 11
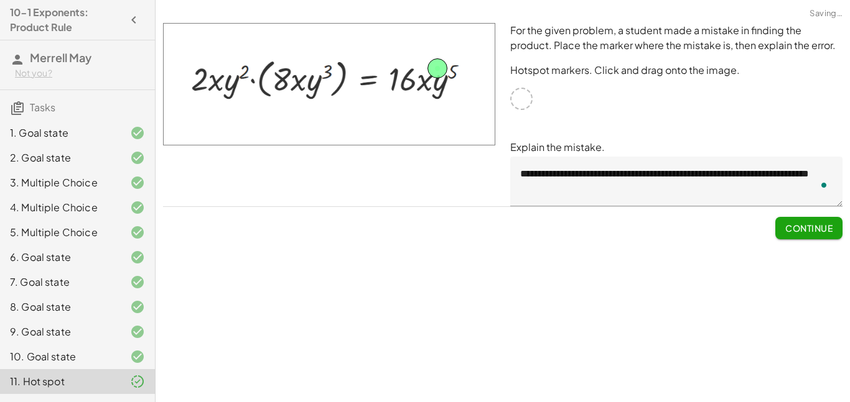
click at [780, 228] on button "Continue" at bounding box center [808, 228] width 67 height 22
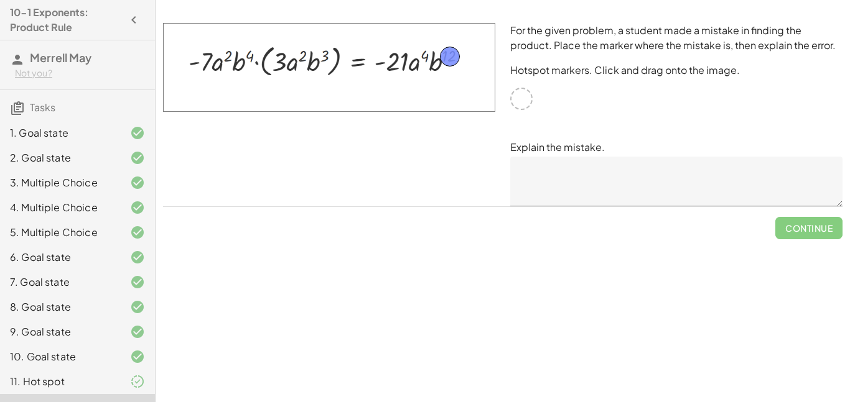
drag, startPoint x: 525, startPoint y: 103, endPoint x: 453, endPoint y: 60, distance: 83.1
click at [635, 167] on textarea at bounding box center [676, 182] width 332 height 50
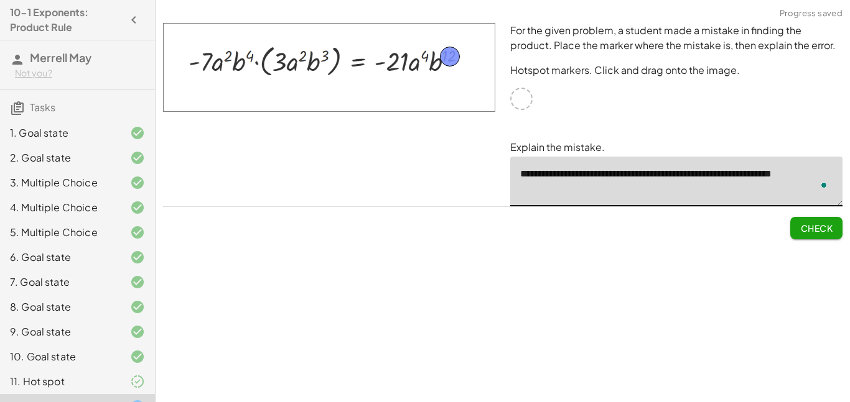
type textarea "**********"
click at [819, 223] on span "Check" at bounding box center [816, 228] width 32 height 11
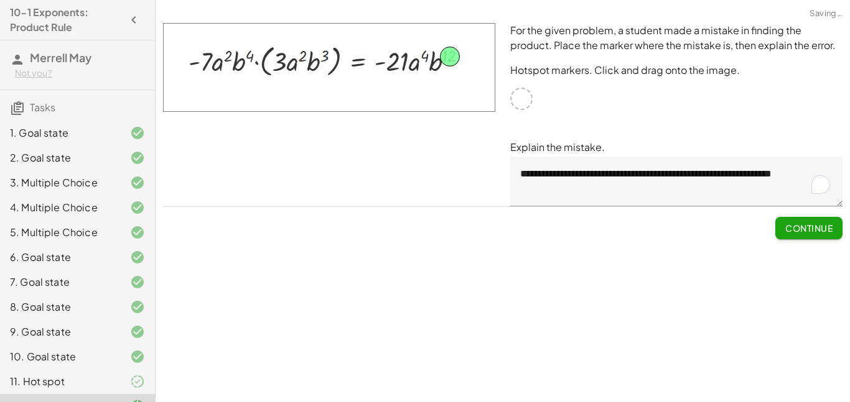
click at [819, 223] on span "Continue" at bounding box center [808, 228] width 47 height 11
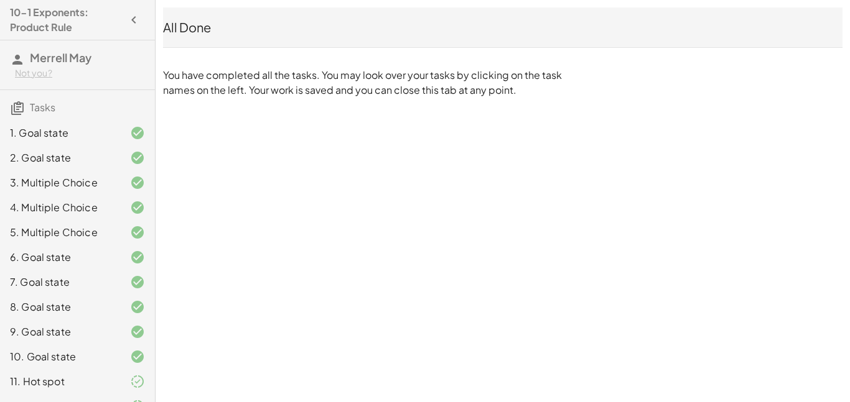
scroll to position [22, 0]
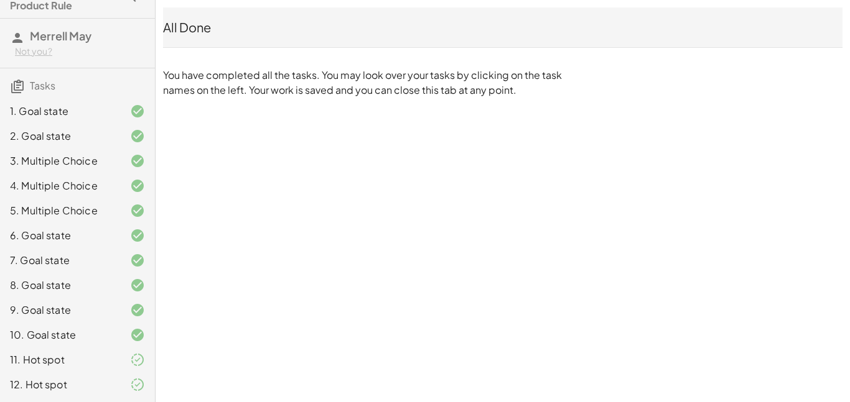
click at [110, 384] on div at bounding box center [127, 385] width 35 height 15
